Goal: Task Accomplishment & Management: Use online tool/utility

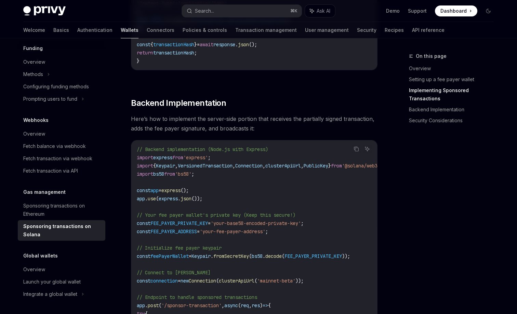
scroll to position [1073, 0]
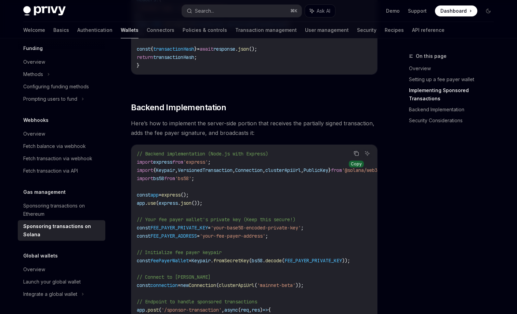
click at [356, 156] on icon "Copy the contents from the code block" at bounding box center [356, 152] width 5 height 5
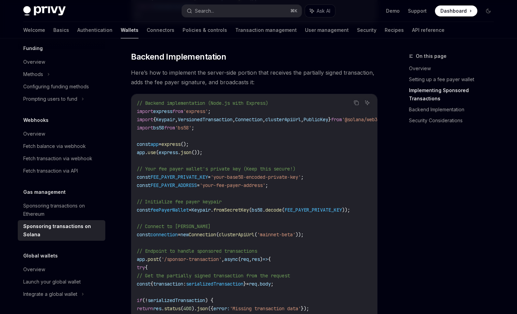
scroll to position [1124, 0]
click at [190, 179] on span "FEE_PAYER_PRIVATE_KEY" at bounding box center [178, 176] width 57 height 6
copy span "FEE_PAYER_PRIVATE_KEY"
click at [174, 187] on span "FEE_PAYER_ADDRESS" at bounding box center [173, 184] width 47 height 6
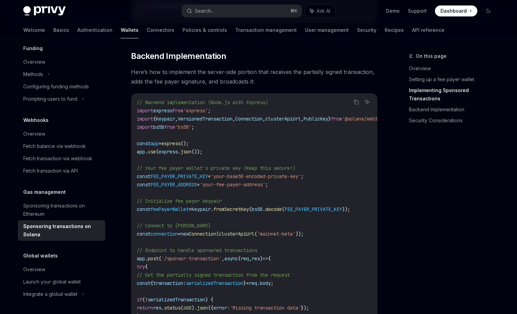
click at [174, 187] on span "FEE_PAYER_ADDRESS" at bounding box center [173, 184] width 47 height 6
copy span "FEE_PAYER_ADDRESS"
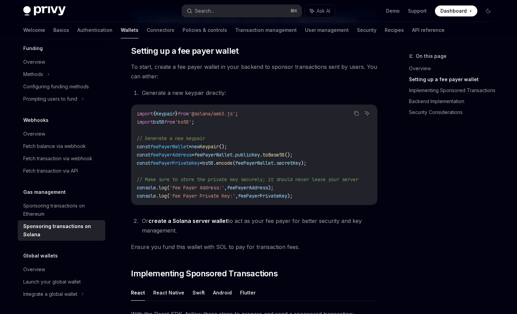
scroll to position [295, 0]
